Goal: Information Seeking & Learning: Learn about a topic

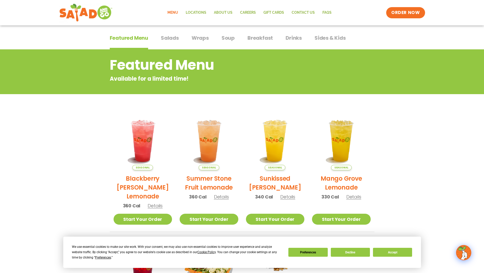
scroll to position [76, 0]
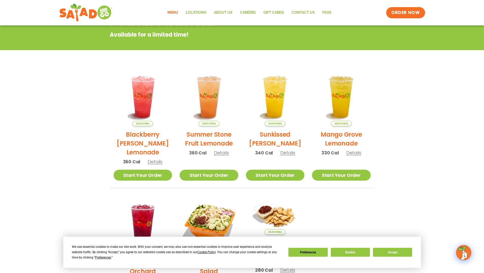
click at [23, 165] on section "Featured Menu Available for a limited time! Seasonal Blackberry [PERSON_NAME] L…" at bounding box center [242, 160] width 484 height 310
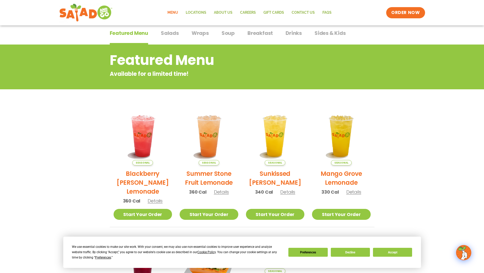
scroll to position [0, 0]
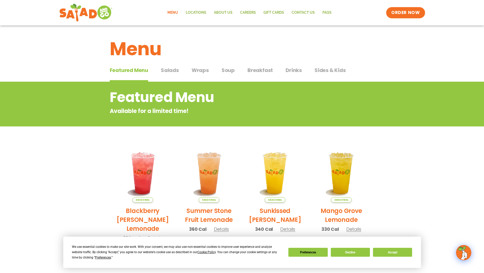
click at [200, 70] on span "Wraps" at bounding box center [200, 70] width 17 height 8
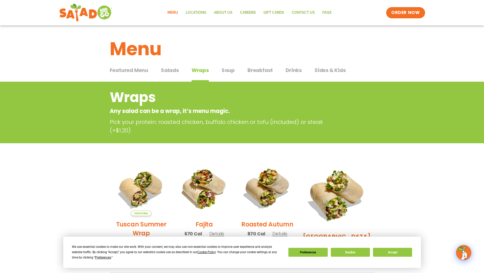
click at [167, 71] on span "Salads" at bounding box center [170, 70] width 18 height 8
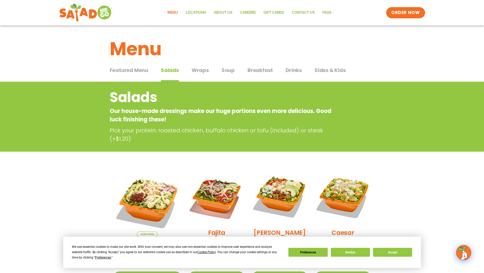
click at [194, 69] on span "Wraps" at bounding box center [200, 70] width 17 height 8
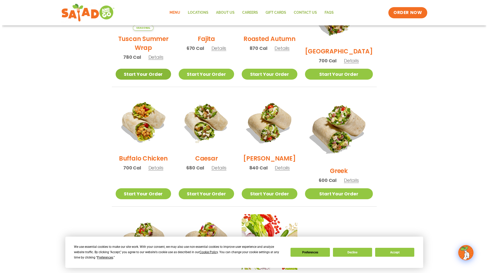
scroll to position [255, 0]
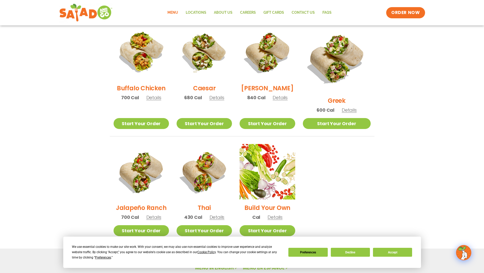
click at [288, 100] on span "Details" at bounding box center [280, 97] width 15 height 6
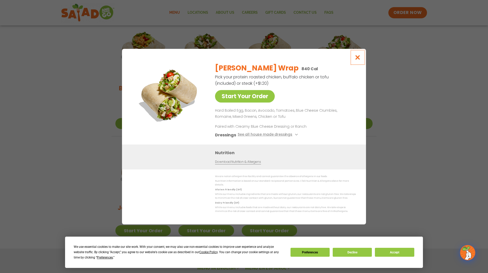
click at [359, 58] on icon "Close modal" at bounding box center [358, 57] width 6 height 5
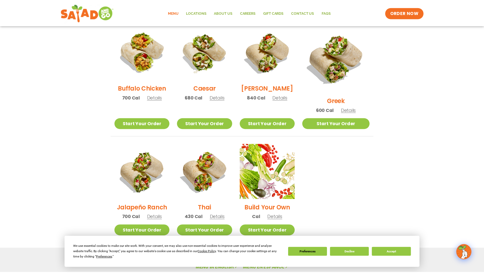
scroll to position [220, 0]
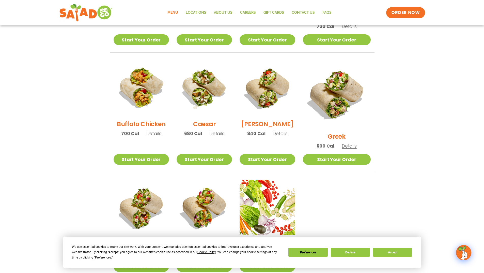
click at [288, 136] on span "Details" at bounding box center [280, 133] width 15 height 6
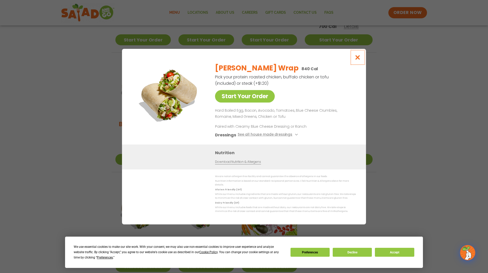
click at [358, 58] on icon "Close modal" at bounding box center [358, 57] width 6 height 5
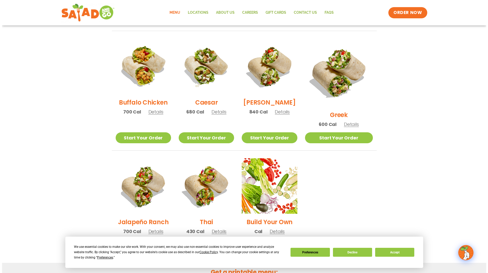
scroll to position [270, 0]
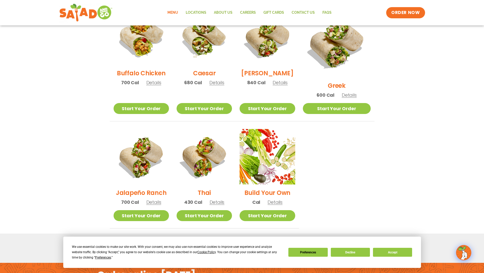
click at [157, 199] on span "Details" at bounding box center [153, 202] width 15 height 6
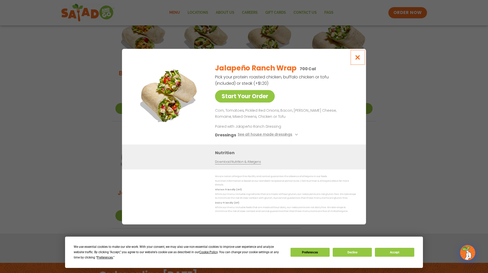
click at [356, 60] on icon "Close modal" at bounding box center [358, 57] width 6 height 5
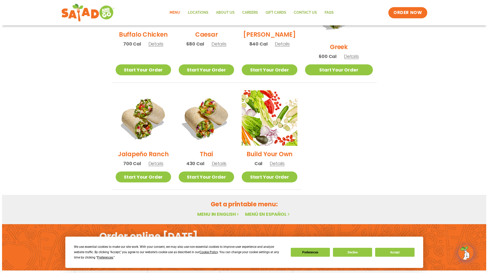
scroll to position [332, 0]
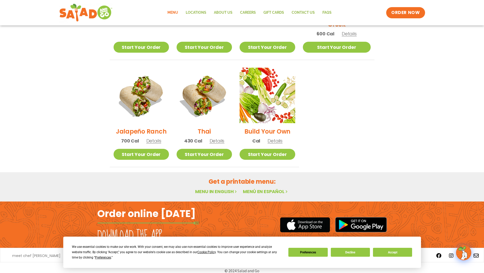
click at [223, 138] on span "Details" at bounding box center [217, 141] width 15 height 6
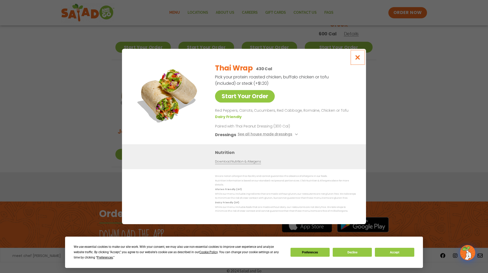
click at [357, 59] on icon "Close modal" at bounding box center [358, 57] width 6 height 5
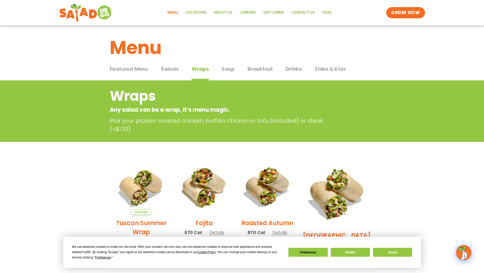
scroll to position [0, 0]
